Goal: Entertainment & Leisure: Consume media (video, audio)

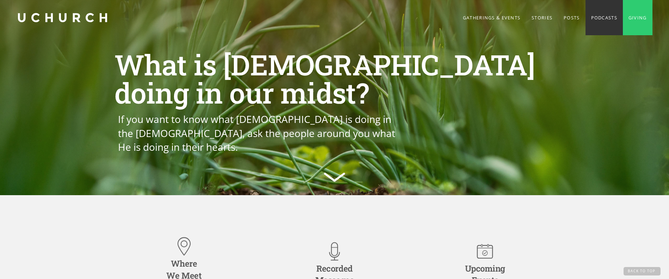
click at [591, 19] on link "Podcasts" at bounding box center [603, 17] width 37 height 35
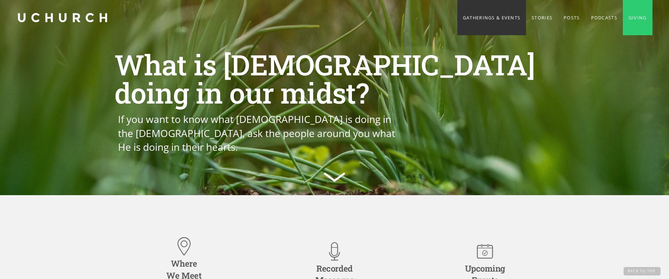
click at [480, 19] on link "Gatherings & Events" at bounding box center [491, 17] width 69 height 35
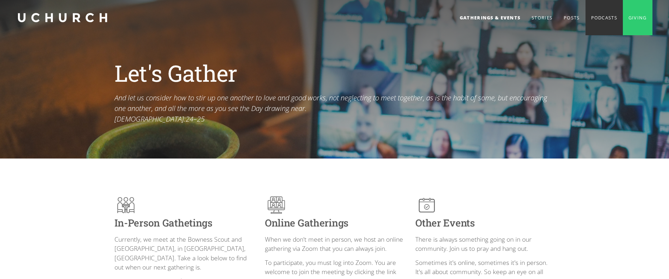
click at [599, 18] on link "Podcasts" at bounding box center [603, 17] width 37 height 35
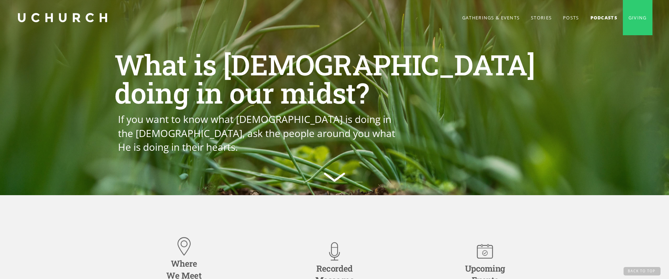
scroll to position [921, 0]
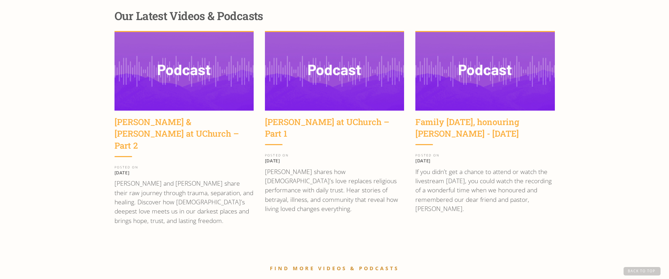
click at [330, 265] on link "FIND MORE VIDEOS & PODCASTS" at bounding box center [334, 268] width 129 height 7
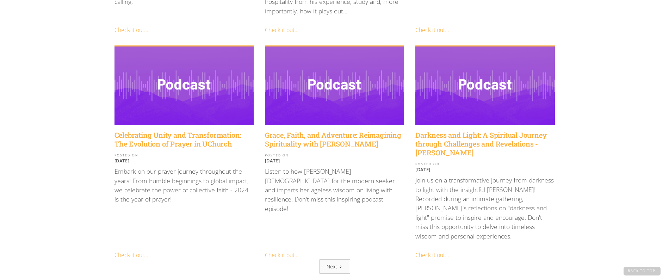
scroll to position [791, 0]
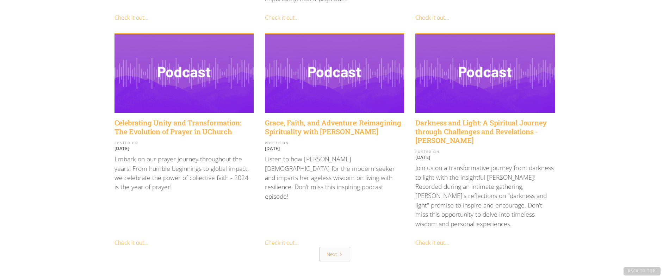
click at [336, 250] on div "Next" at bounding box center [331, 253] width 11 height 7
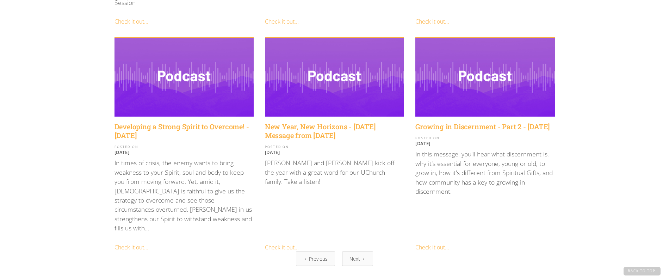
scroll to position [807, 0]
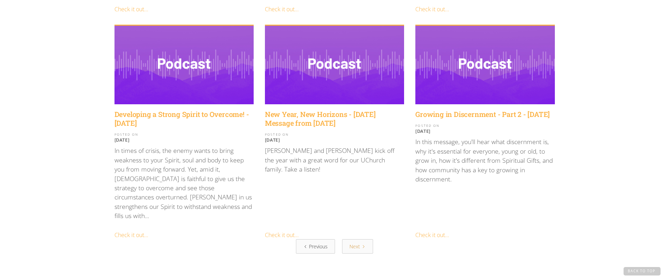
click at [362, 244] on icon "Next Page" at bounding box center [363, 246] width 4 height 4
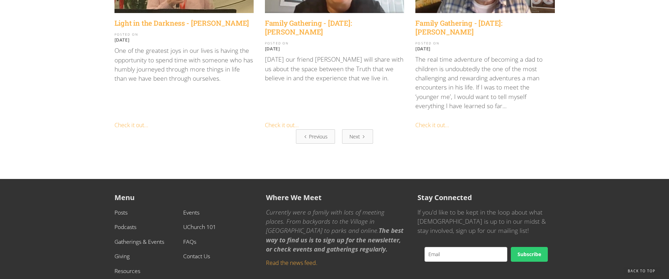
scroll to position [878, 0]
